Goal: Information Seeking & Learning: Learn about a topic

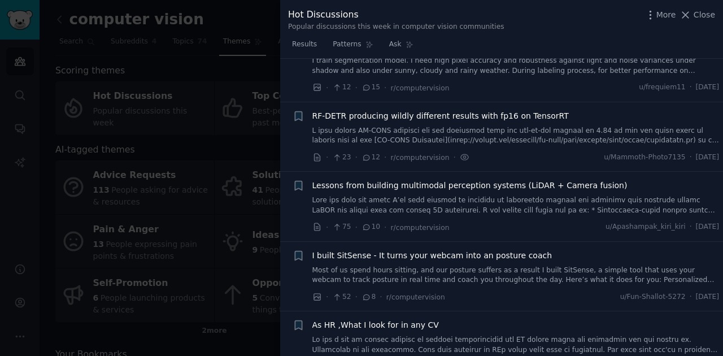
scroll to position [376, 0]
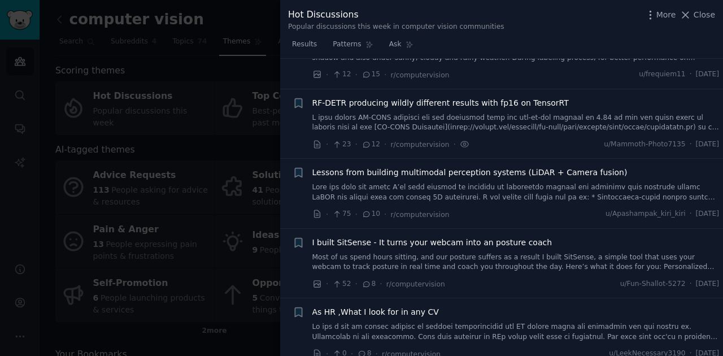
click at [438, 120] on link at bounding box center [515, 123] width 407 height 20
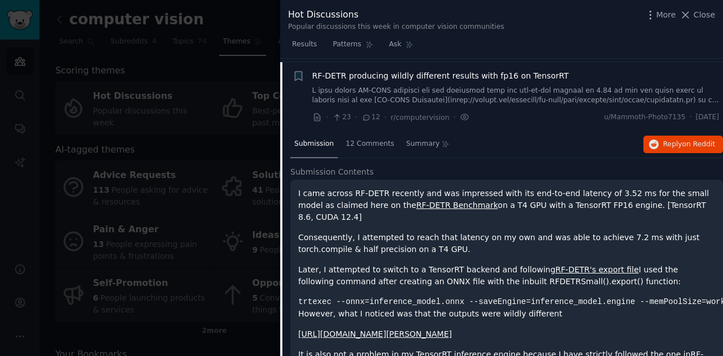
scroll to position [405, 0]
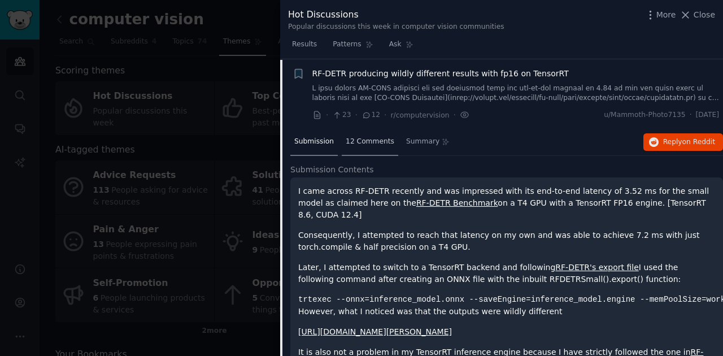
click at [351, 144] on span "12 Comments" at bounding box center [369, 142] width 49 height 10
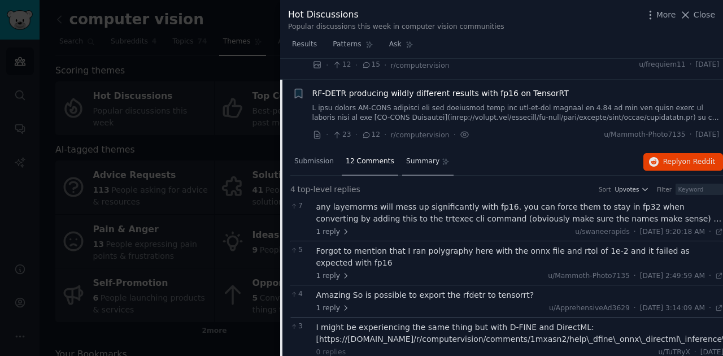
scroll to position [368, 0]
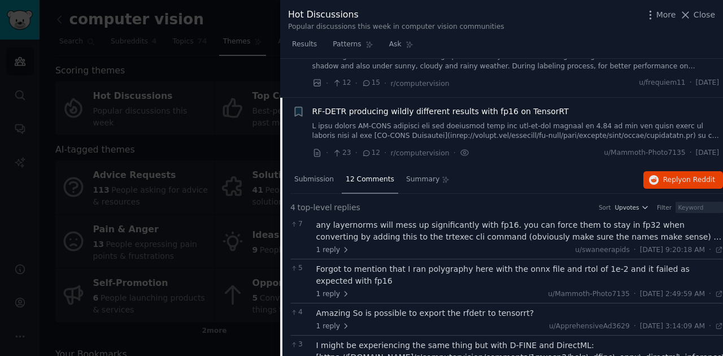
click at [510, 107] on span "RF-DETR producing wildly different results with fp16 on TensorRT" at bounding box center [440, 112] width 256 height 12
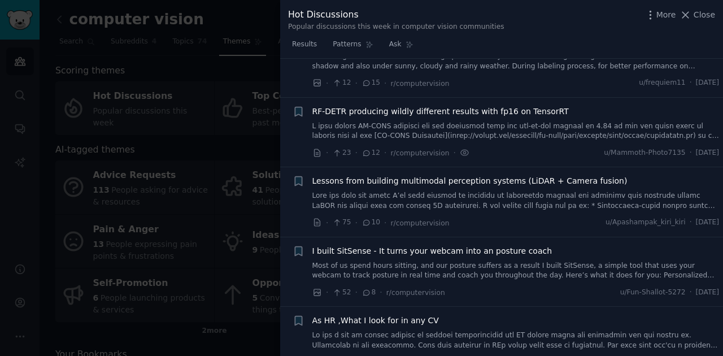
scroll to position [405, 0]
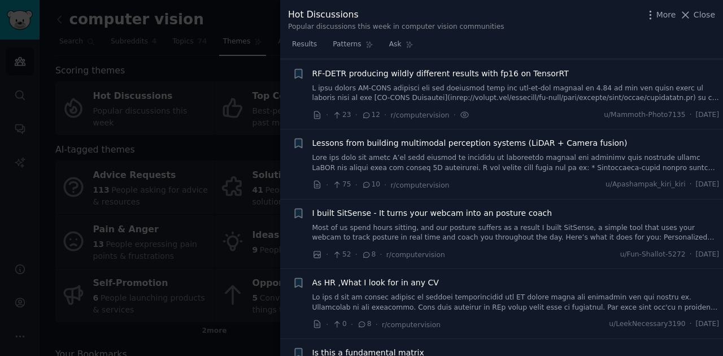
click at [455, 208] on span "I built SitSense - It turns your webcam into an posture coach" at bounding box center [432, 213] width 240 height 12
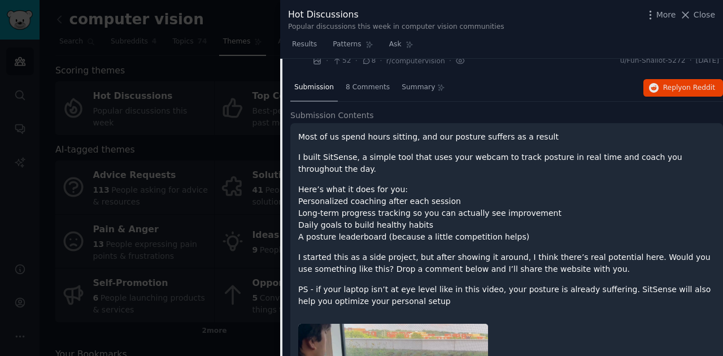
scroll to position [582, 0]
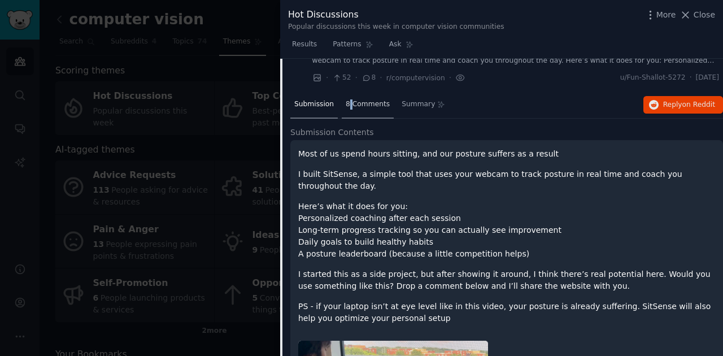
click at [347, 100] on span "8 Comments" at bounding box center [367, 104] width 44 height 10
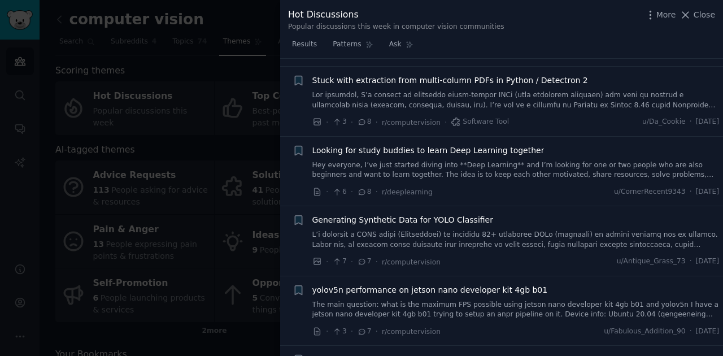
scroll to position [996, 0]
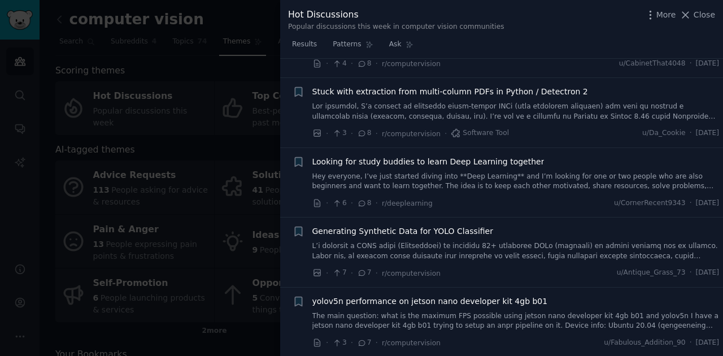
drag, startPoint x: 206, startPoint y: 150, endPoint x: 221, endPoint y: 144, distance: 16.5
click at [207, 150] on div at bounding box center [361, 178] width 723 height 356
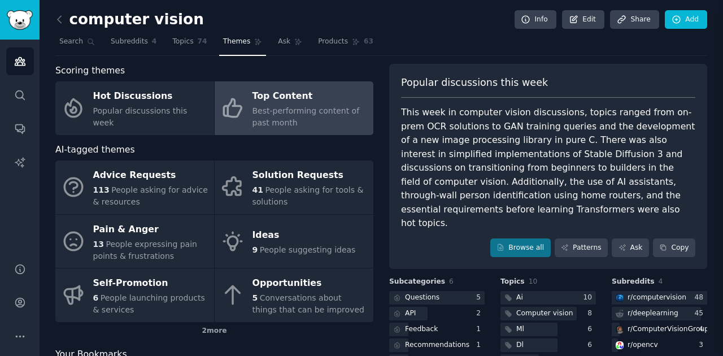
click at [274, 111] on span "Best-performing content of past month" at bounding box center [305, 116] width 107 height 21
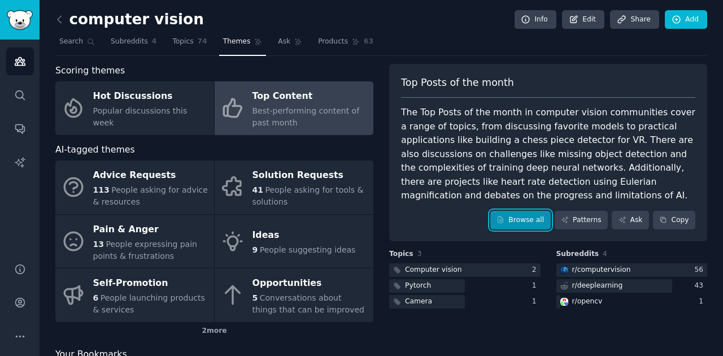
click at [511, 212] on link "Browse all" at bounding box center [520, 220] width 60 height 19
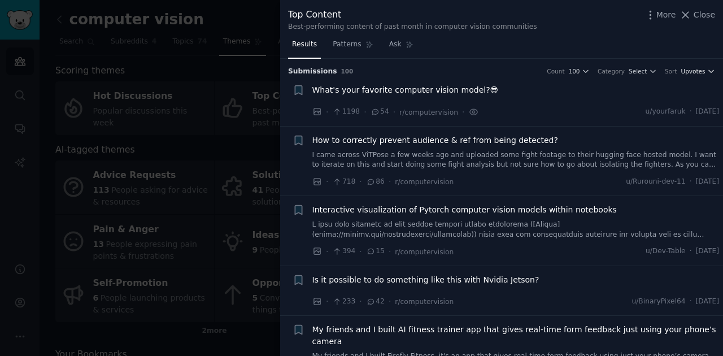
click at [697, 69] on span "Upvotes" at bounding box center [692, 71] width 24 height 8
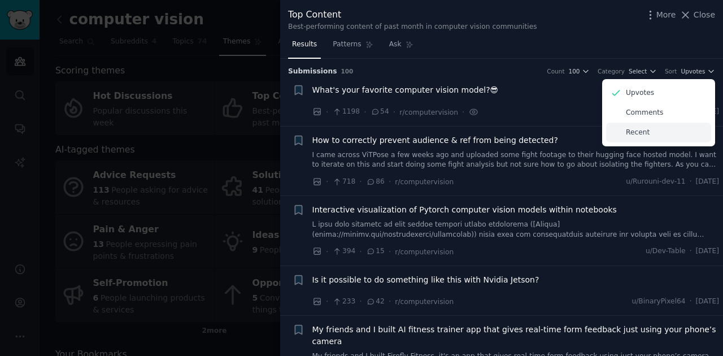
click at [674, 129] on div "Recent" at bounding box center [658, 133] width 105 height 20
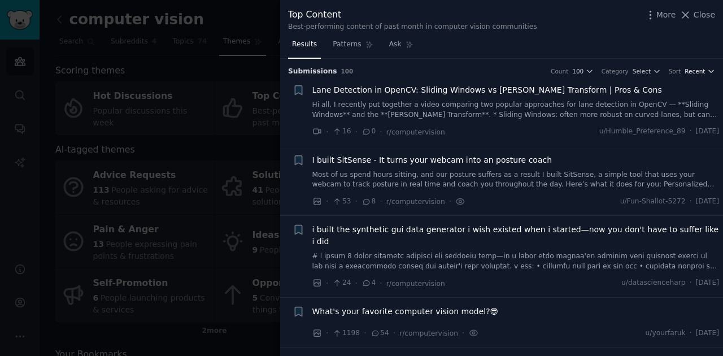
click at [708, 70] on icon "button" at bounding box center [711, 71] width 8 height 8
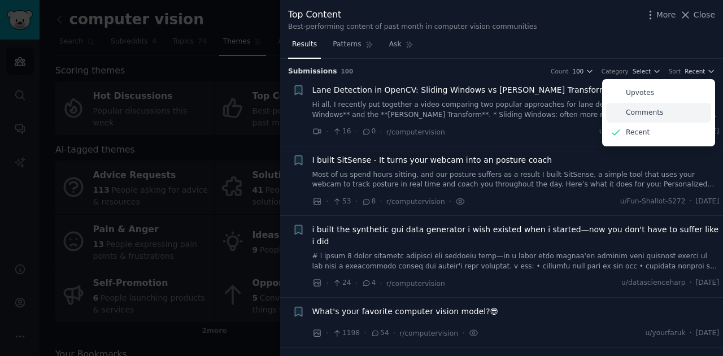
click at [647, 106] on div "Comments" at bounding box center [658, 113] width 105 height 20
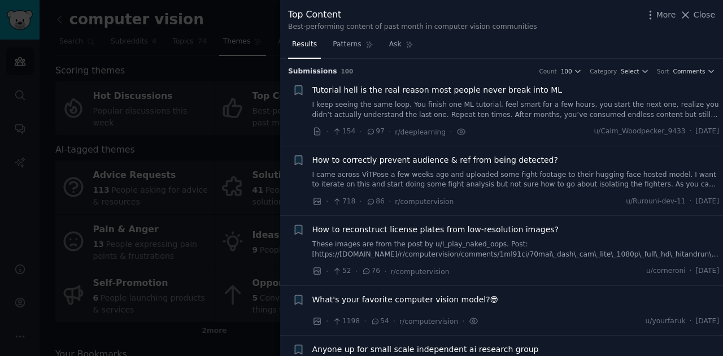
click at [427, 167] on div "How to correctly prevent audience & ref from being detected? I came across [GEO…" at bounding box center [515, 172] width 407 height 36
click at [451, 181] on link "I came across ViTPose a few weeks ago and uploaded some fight footage to their …" at bounding box center [515, 180] width 407 height 20
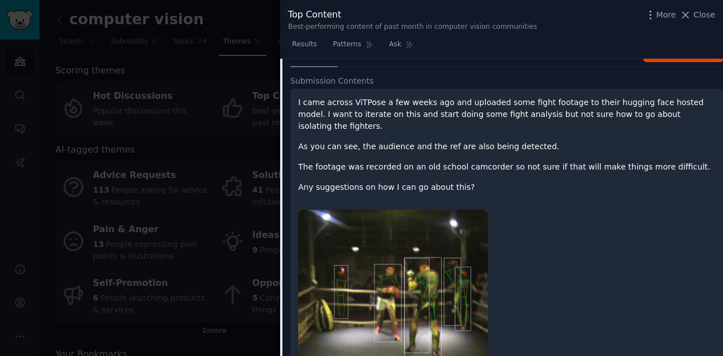
scroll to position [163, 0]
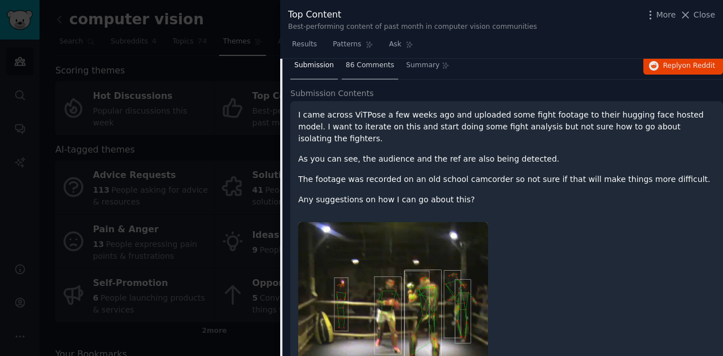
click at [372, 71] on div "86 Comments" at bounding box center [370, 66] width 56 height 27
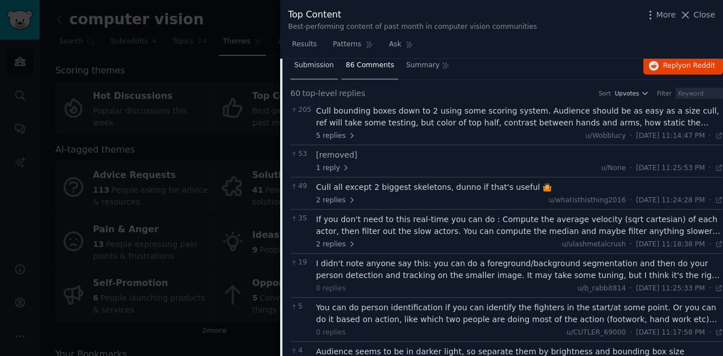
click at [310, 62] on span "Submission" at bounding box center [314, 65] width 40 height 10
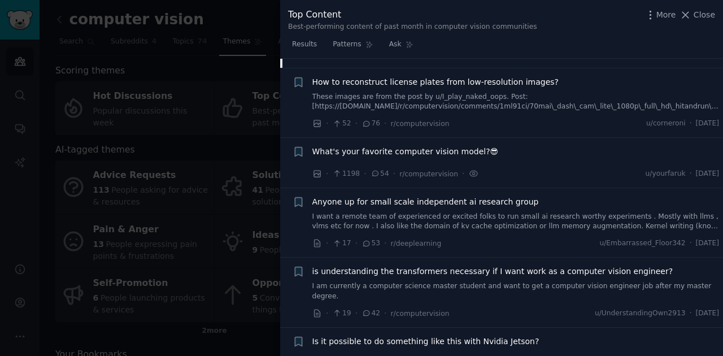
scroll to position [501, 0]
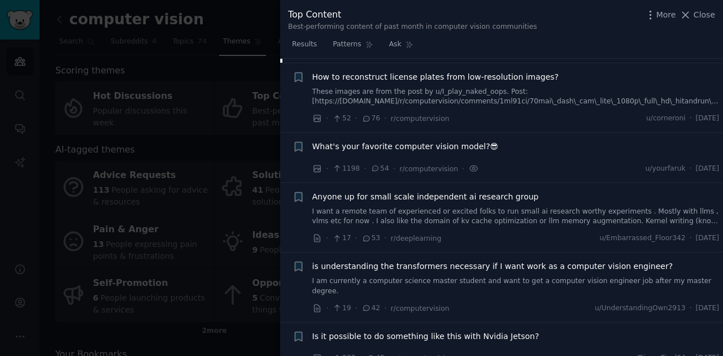
click at [436, 191] on span "Anyone up for small scale independent ai research group" at bounding box center [425, 197] width 226 height 12
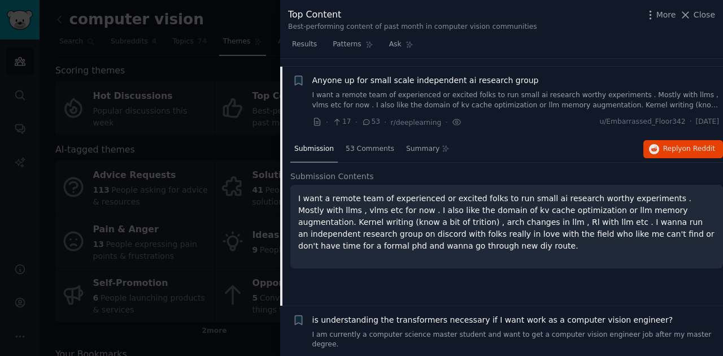
scroll to position [276, 0]
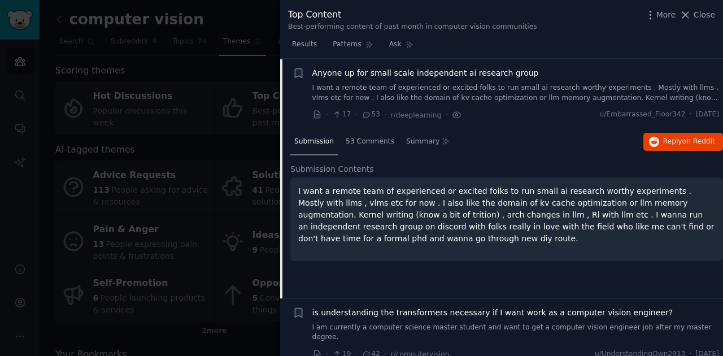
click at [476, 71] on span "Anyone up for small scale independent ai research group" at bounding box center [425, 73] width 226 height 12
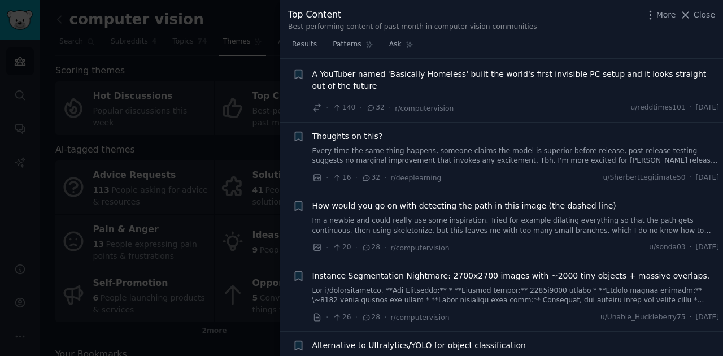
scroll to position [803, 0]
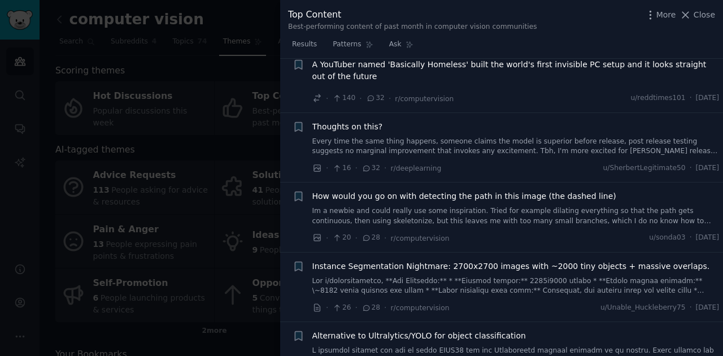
click at [467, 137] on link "Every time the same thing happens, someone claims the model is superior before …" at bounding box center [515, 147] width 407 height 20
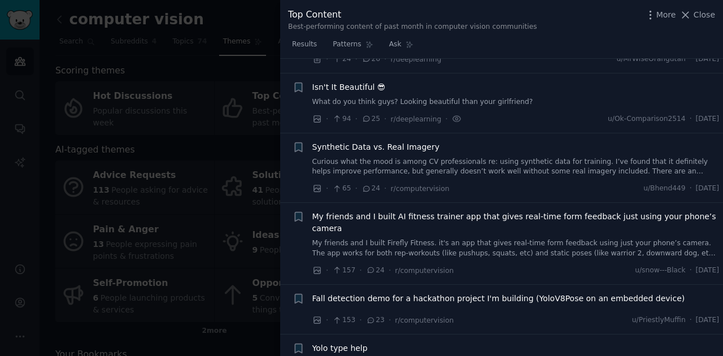
scroll to position [1597, 0]
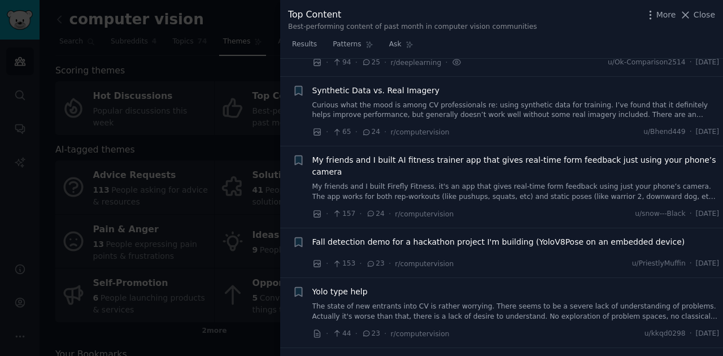
click at [473, 182] on link "My friends and I built Firefly Fitness. it's an app that gives real-time form f…" at bounding box center [515, 192] width 407 height 20
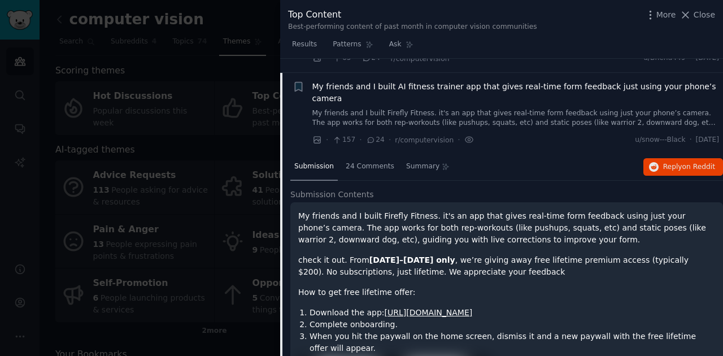
scroll to position [1321, 0]
click at [367, 154] on div "24 Comments" at bounding box center [370, 167] width 56 height 27
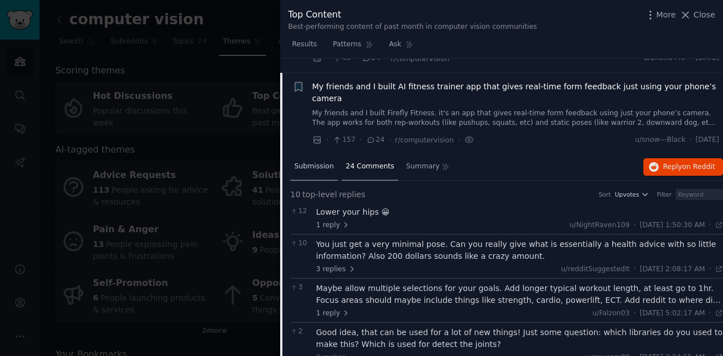
click at [322, 161] on span "Submission" at bounding box center [314, 166] width 40 height 10
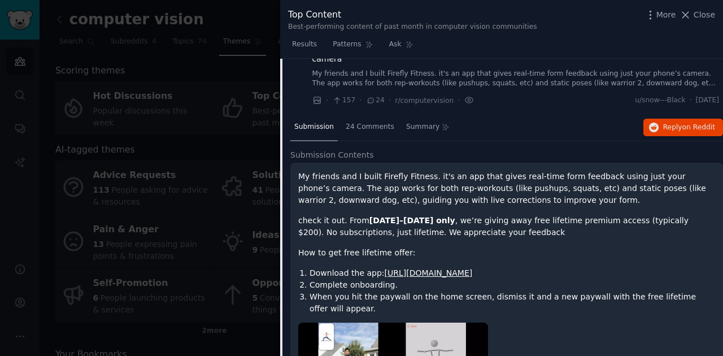
scroll to position [1284, 0]
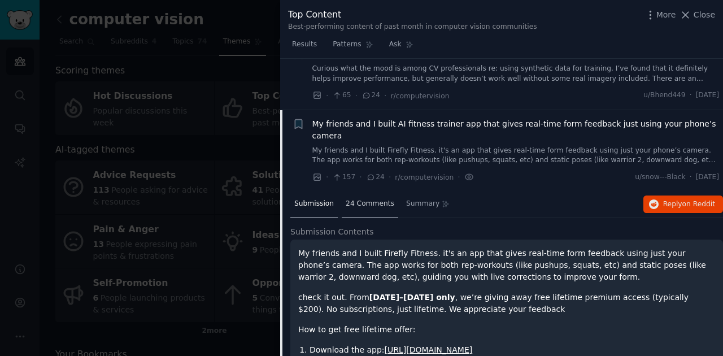
click at [375, 191] on div "24 Comments" at bounding box center [370, 204] width 56 height 27
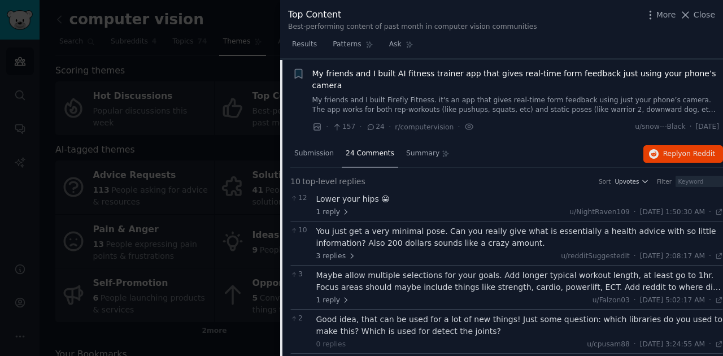
scroll to position [1321, 0]
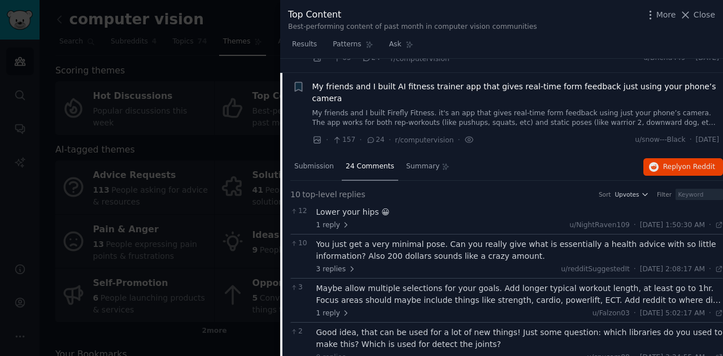
click at [400, 81] on div "My friends and I built AI fitness trainer app that gives real-time form feedbac…" at bounding box center [515, 104] width 407 height 47
click at [396, 81] on span "My friends and I built AI fitness trainer app that gives real-time form feedbac…" at bounding box center [515, 93] width 407 height 24
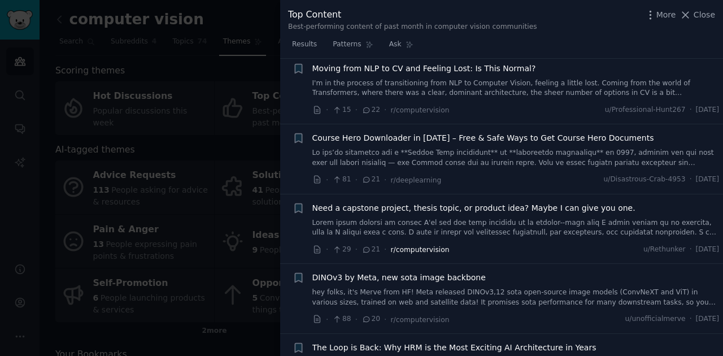
scroll to position [1698, 0]
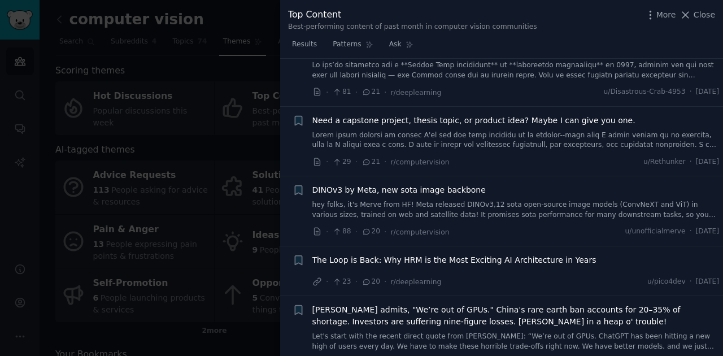
click at [496, 115] on span "Need a capstone project, thesis topic, or product idea? Maybe I can give you on…" at bounding box center [473, 121] width 323 height 12
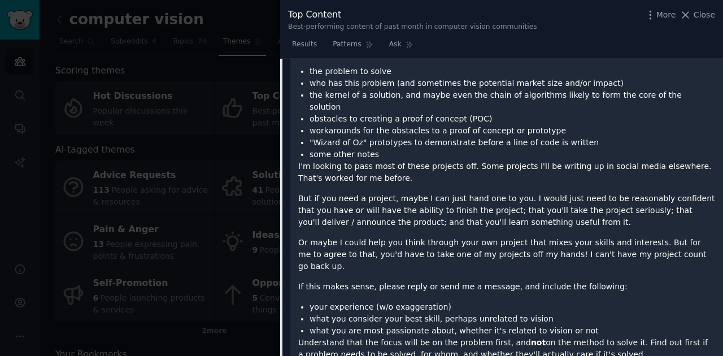
scroll to position [2133, 0]
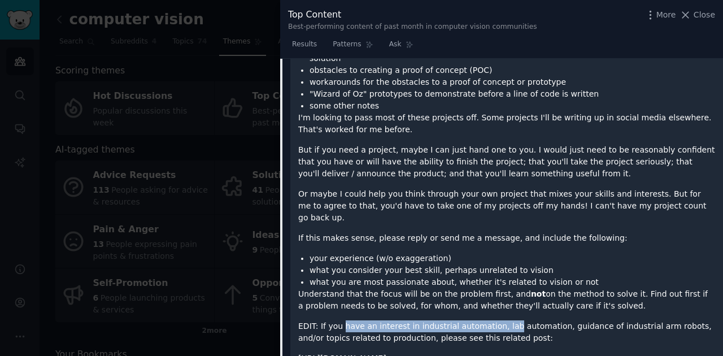
drag, startPoint x: 345, startPoint y: 242, endPoint x: 495, endPoint y: 240, distance: 149.6
click at [495, 320] on p "EDIT: If you have an interest in industrial automation, lab automation, guidanc…" at bounding box center [506, 332] width 417 height 24
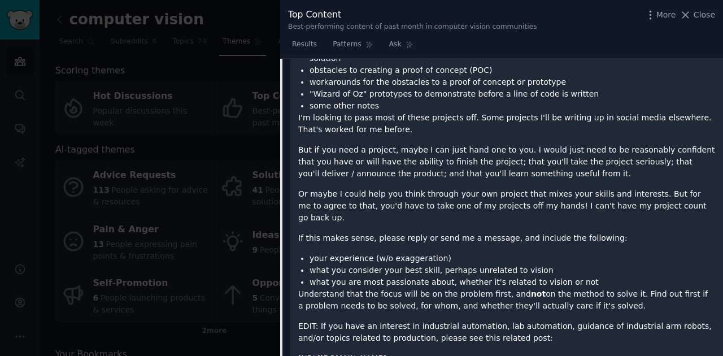
click at [493, 320] on p "EDIT: If you have an interest in industrial automation, lab automation, guidanc…" at bounding box center [506, 332] width 417 height 24
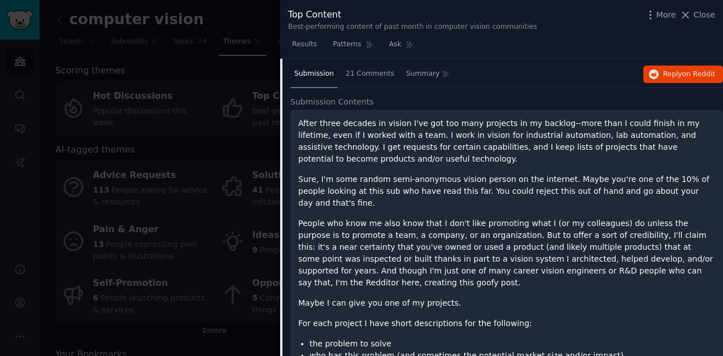
scroll to position [1794, 0]
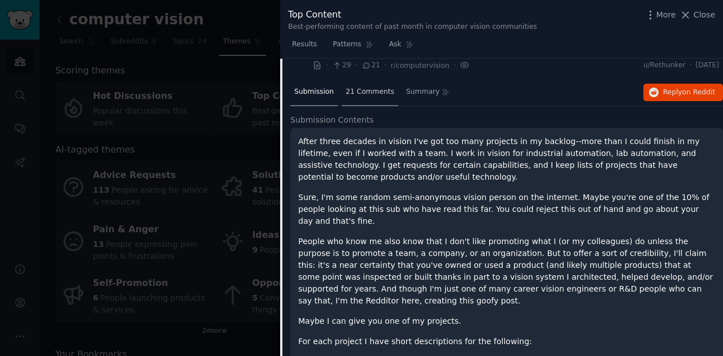
click at [367, 87] on span "21 Comments" at bounding box center [369, 92] width 49 height 10
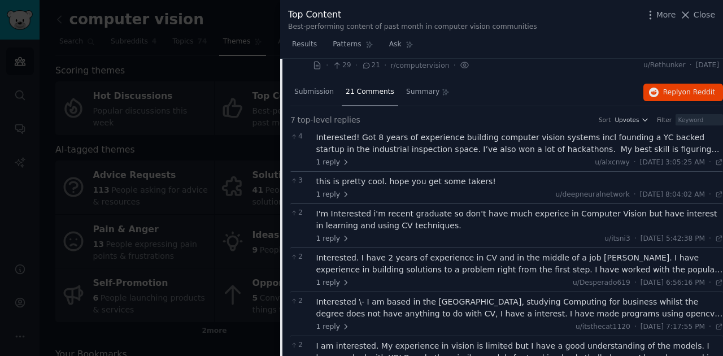
click at [432, 132] on div "Interested! Got 8 years of experience building computer vision systems incl fou…" at bounding box center [519, 144] width 407 height 24
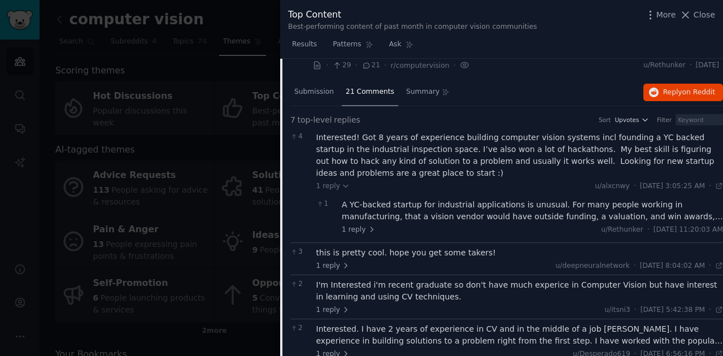
click at [706, 199] on div "A YC-backed startup for industrial applications is unusual. For many people wor…" at bounding box center [532, 211] width 381 height 24
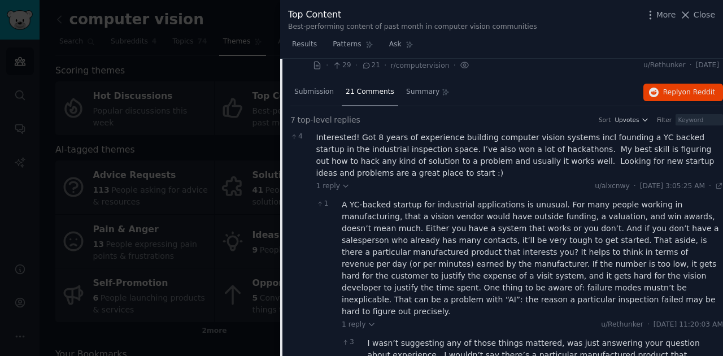
click at [693, 337] on div "I wasn’t suggesting any of those things mattered, was just answering your quest…" at bounding box center [546, 349] width 356 height 24
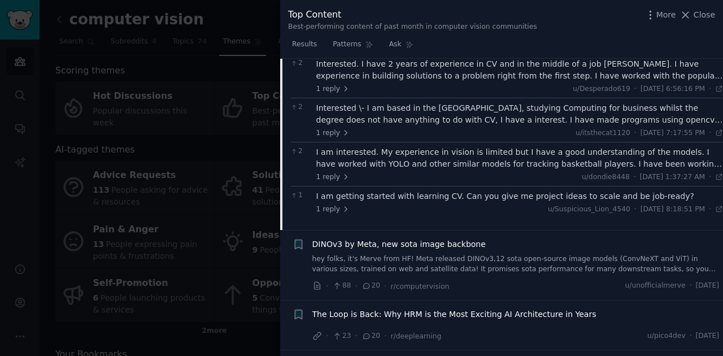
scroll to position [2359, 0]
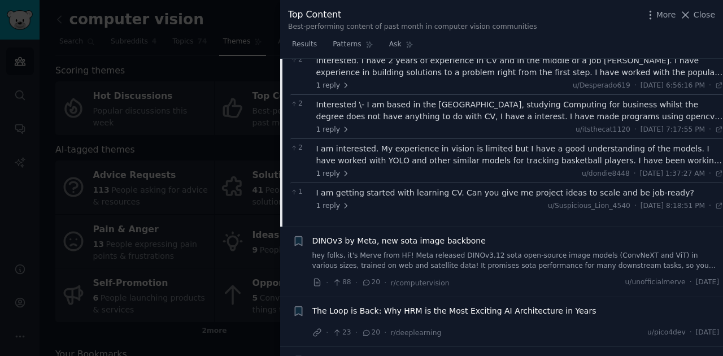
click at [450, 235] on span "DINOv3 by Meta, new sota image backbone" at bounding box center [398, 241] width 173 height 12
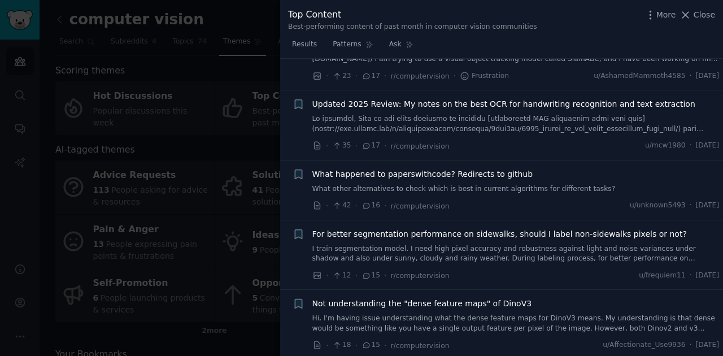
scroll to position [2240, 0]
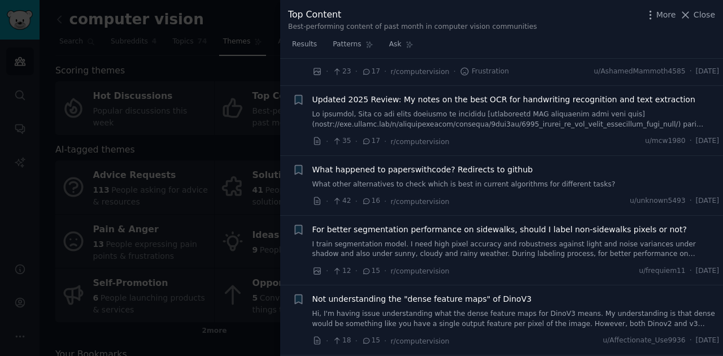
click at [430, 164] on span "What happened to paperswithcode? Redirects to github" at bounding box center [422, 170] width 221 height 12
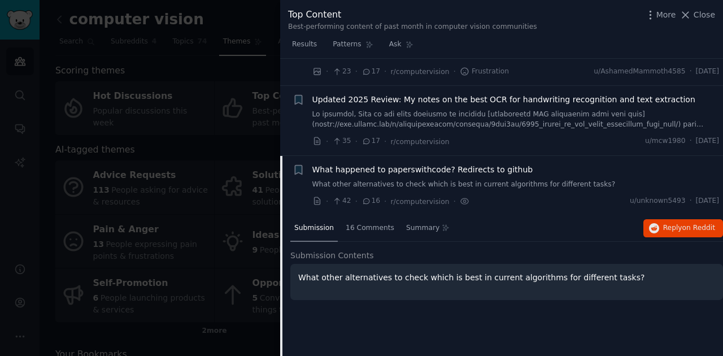
scroll to position [2128, 0]
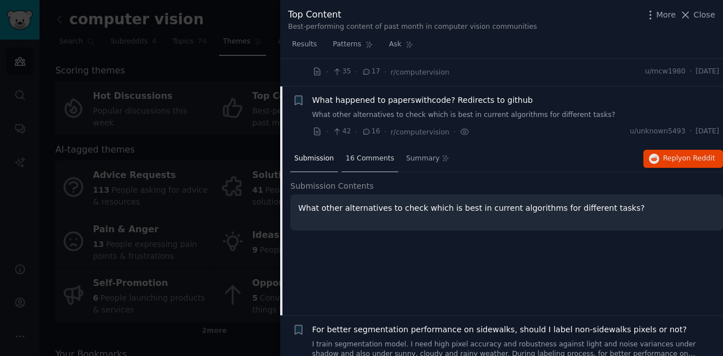
click at [354, 154] on span "16 Comments" at bounding box center [369, 159] width 49 height 10
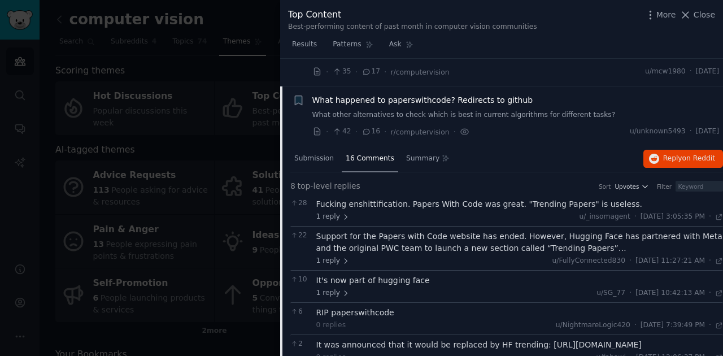
click at [490, 94] on span "What happened to paperswithcode? Redirects to github" at bounding box center [422, 100] width 221 height 12
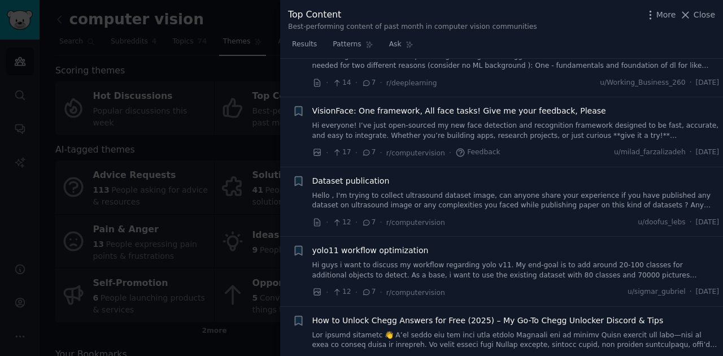
scroll to position [4311, 0]
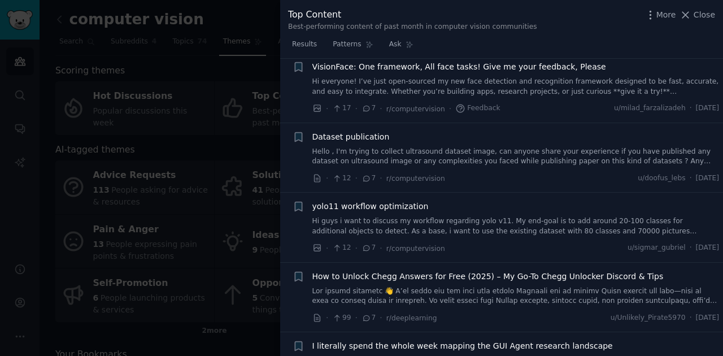
click at [390, 200] on span "yolo11 workflow optimization" at bounding box center [370, 206] width 116 height 12
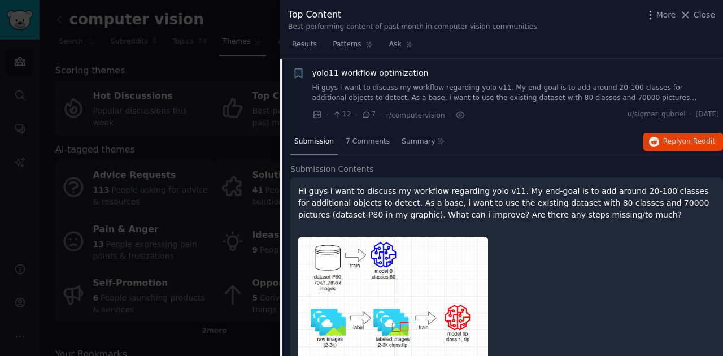
scroll to position [4462, 0]
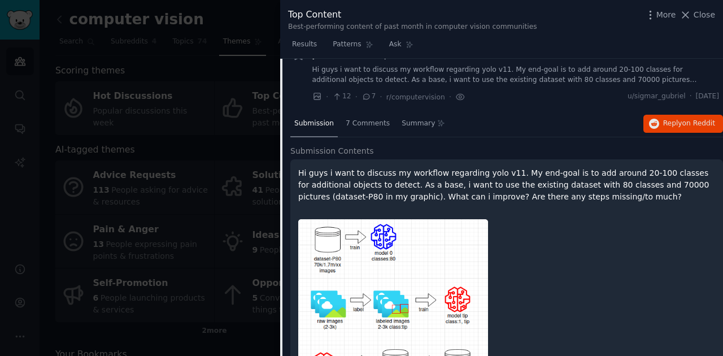
click at [240, 76] on div at bounding box center [361, 178] width 723 height 356
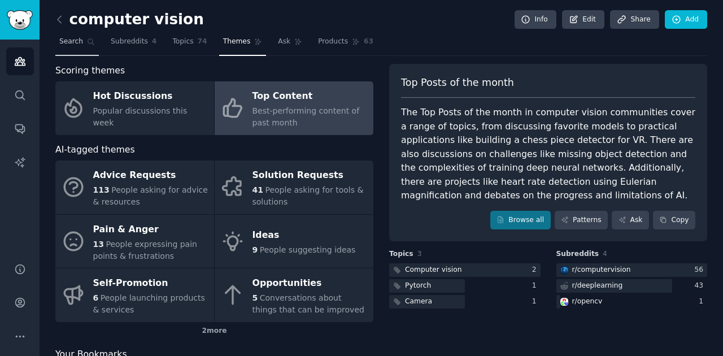
click at [93, 50] on link "Search" at bounding box center [76, 44] width 43 height 23
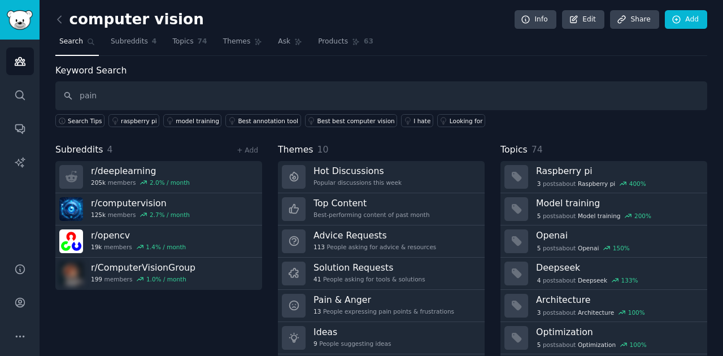
type input "pain"
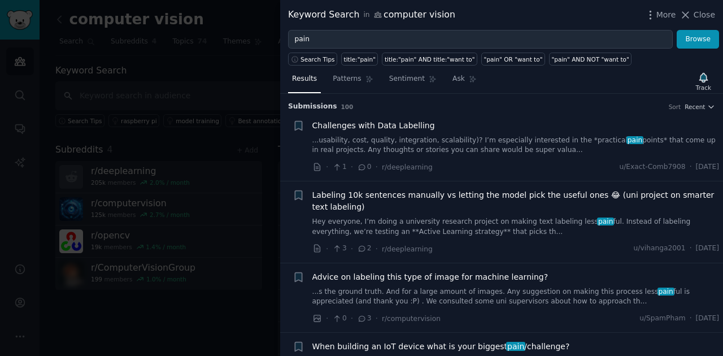
click at [699, 102] on h3 "Submission s 100 Sort Recent" at bounding box center [501, 107] width 427 height 10
click at [699, 108] on span "Recent" at bounding box center [694, 107] width 20 height 8
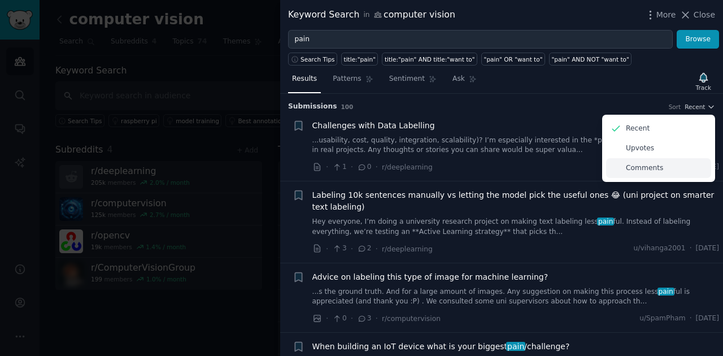
click at [675, 169] on div "Comments" at bounding box center [658, 168] width 105 height 20
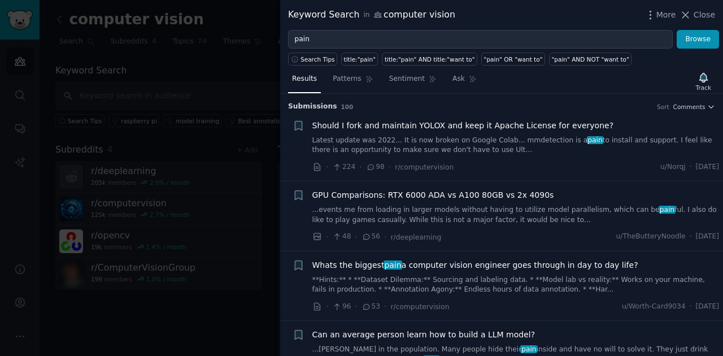
click at [453, 141] on link "Latest update was 2022... It is now broken on Google Colab... mmdetection is a …" at bounding box center [515, 145] width 407 height 20
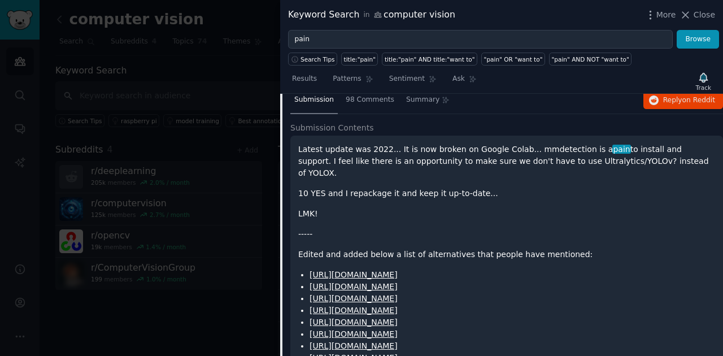
scroll to position [55, 0]
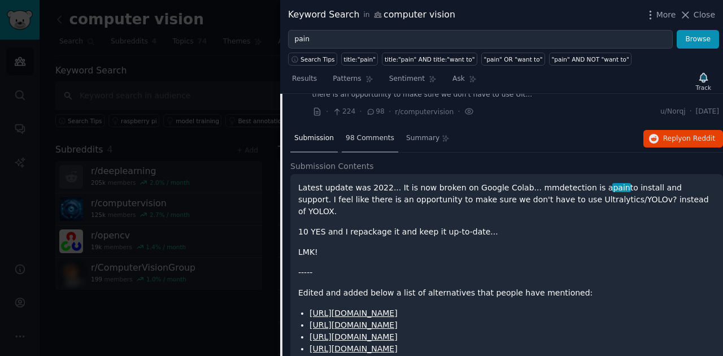
click at [349, 145] on div "98 Comments" at bounding box center [370, 138] width 56 height 27
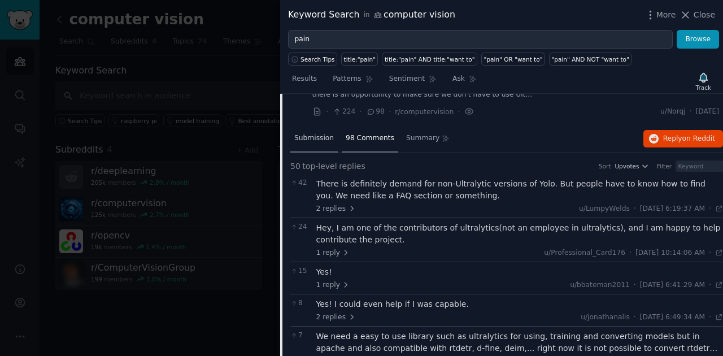
click at [317, 141] on span "Submission" at bounding box center [314, 138] width 40 height 10
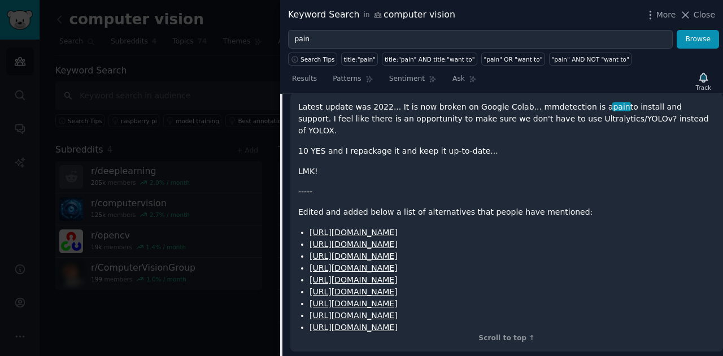
scroll to position [356, 0]
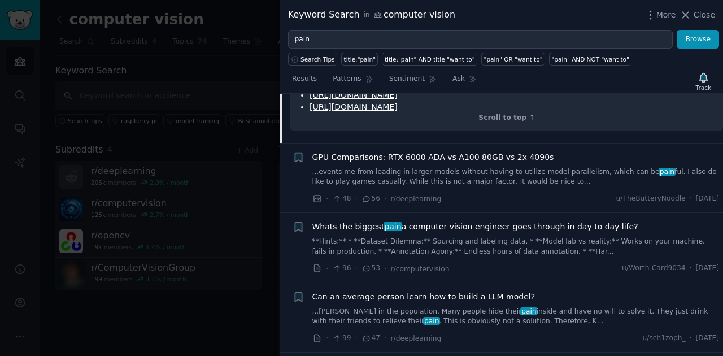
click at [421, 221] on span "Whats the biggest pain a computer vision engineer goes through in day to day li…" at bounding box center [475, 227] width 326 height 12
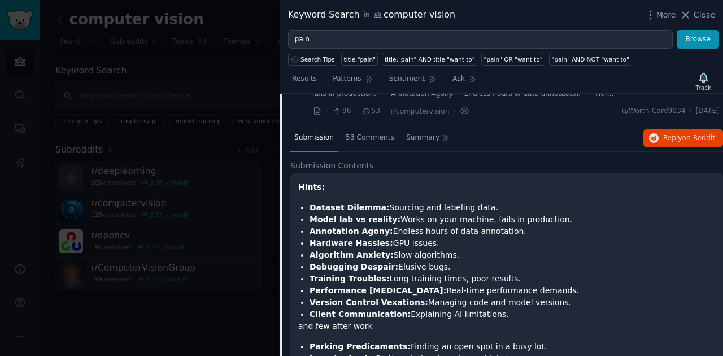
scroll to position [194, 0]
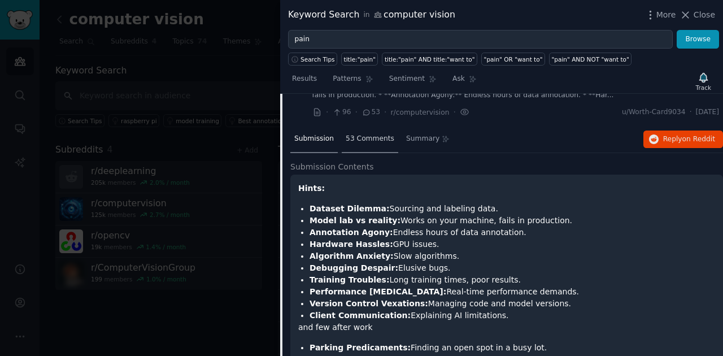
click at [364, 132] on div "53 Comments" at bounding box center [370, 139] width 56 height 27
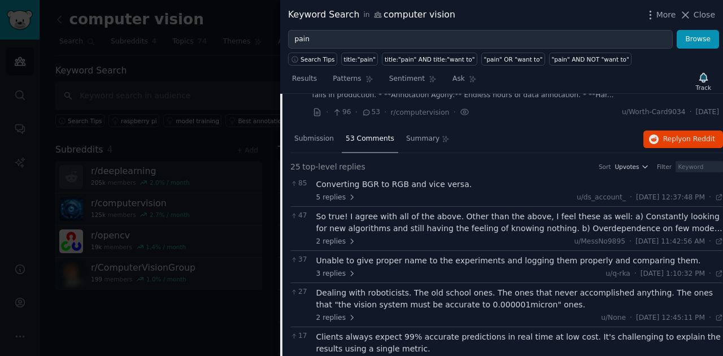
click at [408, 225] on div "So true! I agree with all of the above. Other than the above, I feel these as w…" at bounding box center [519, 223] width 407 height 24
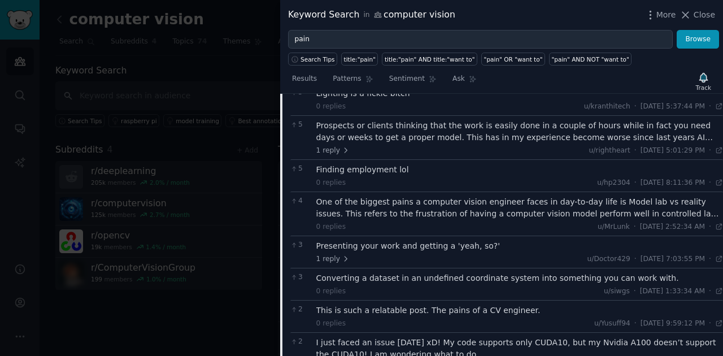
scroll to position [834, 0]
